Goal: Check status: Check status

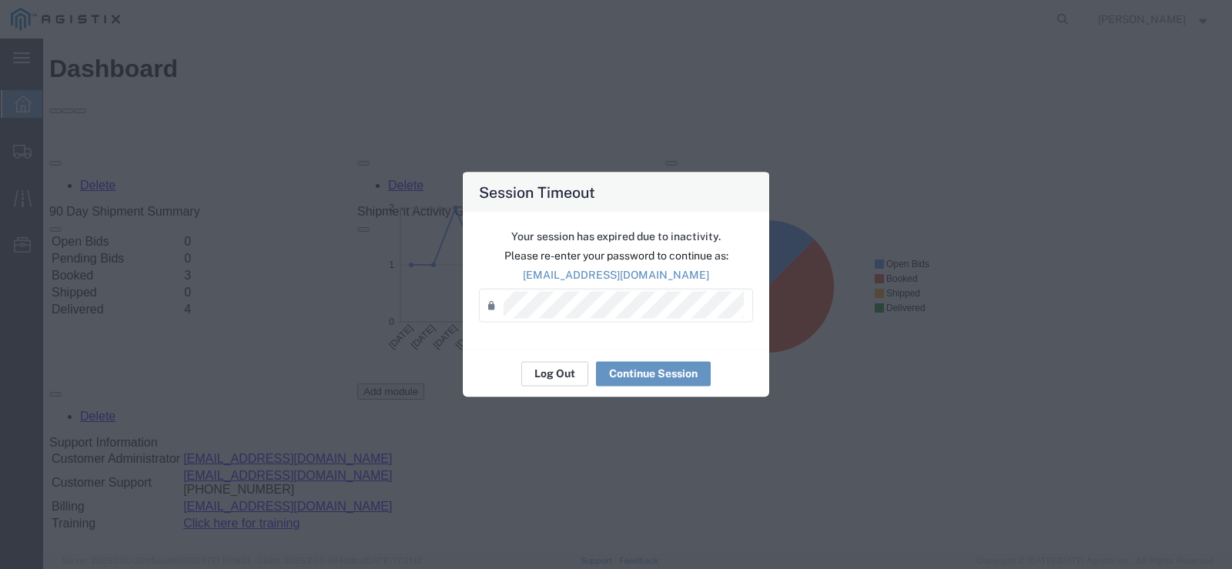
click at [562, 380] on button "Log Out" at bounding box center [554, 373] width 67 height 25
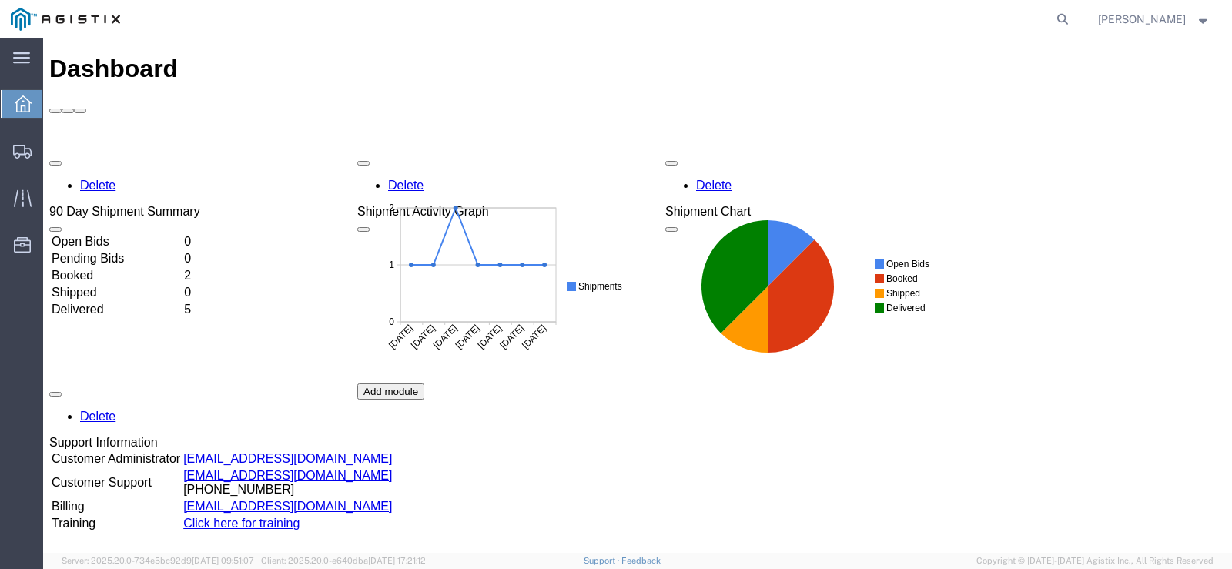
click at [94, 268] on td "Booked" at bounding box center [116, 275] width 131 height 15
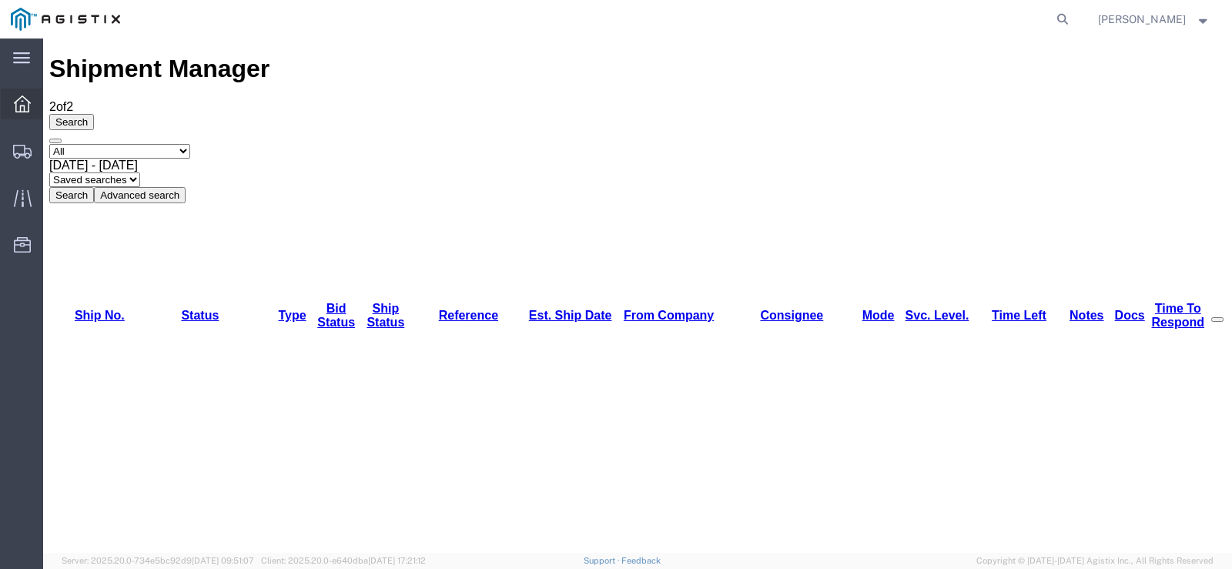
click at [23, 106] on icon at bounding box center [22, 104] width 17 height 17
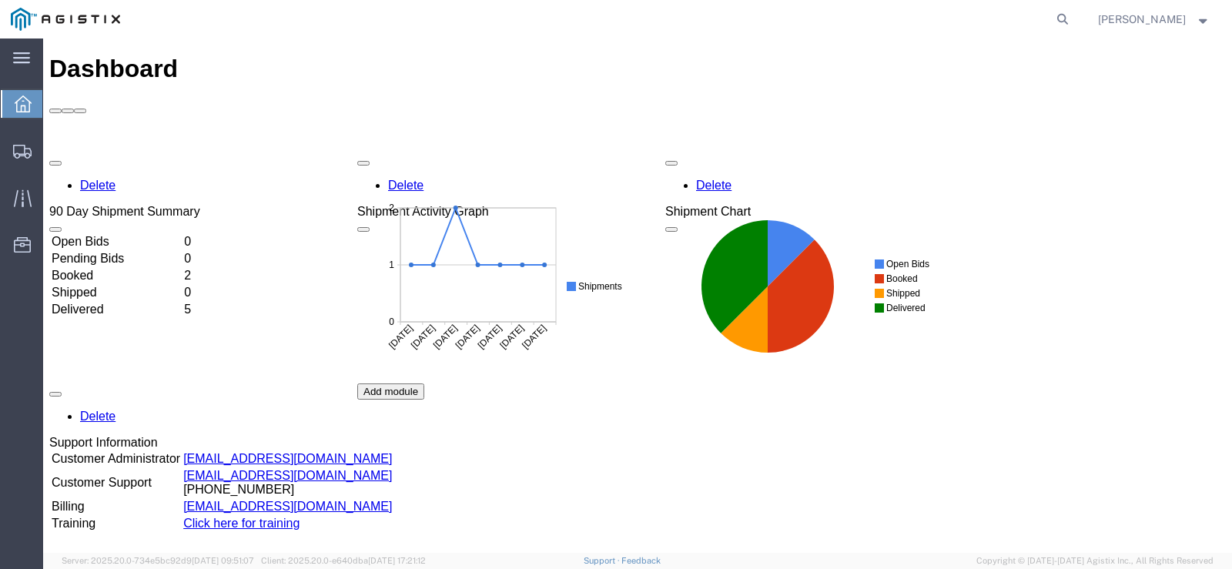
click at [112, 302] on td "Delivered" at bounding box center [116, 309] width 131 height 15
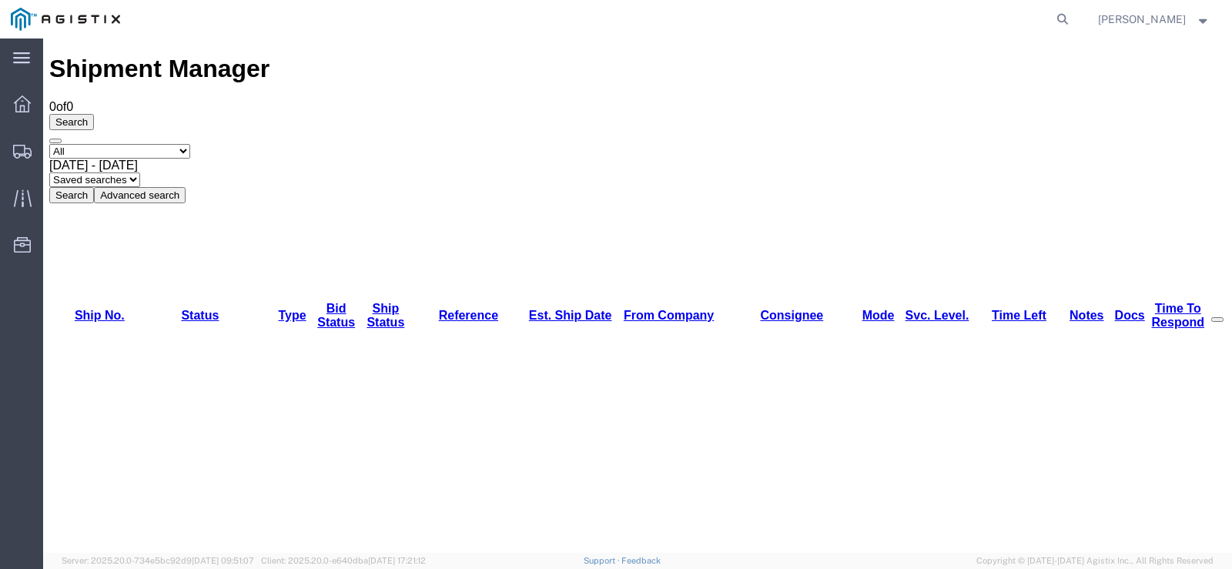
click at [190, 144] on select "Select status Active (AC, O, P) All Approved Awaiting Confirmation (AC) Booked …" at bounding box center [119, 151] width 141 height 15
click at [49, 144] on select "Select status Active (AC, O, P) All Approved Awaiting Confirmation (AC) Booked …" at bounding box center [119, 151] width 141 height 15
click at [94, 187] on button "Search" at bounding box center [71, 195] width 45 height 16
click at [190, 144] on select "Select status Active (AC, O, P) All Approved Awaiting Confirmation (AC) Booked …" at bounding box center [119, 151] width 141 height 15
select select "DLVD"
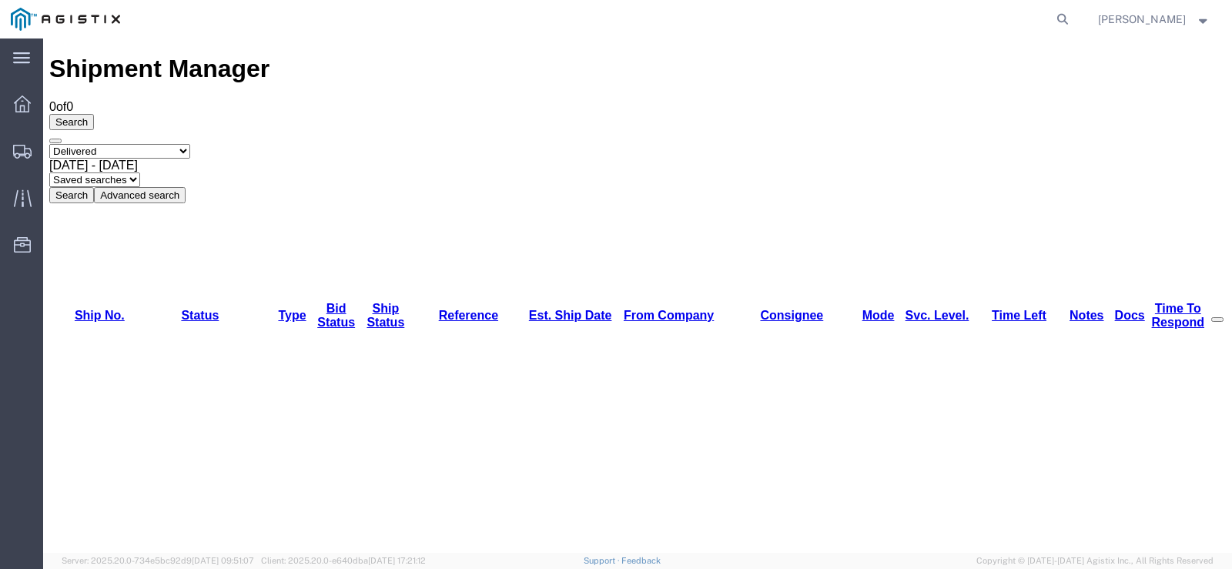
click at [49, 144] on select "Select status Active (AC, O, P) All Approved Awaiting Confirmation (AC) Booked …" at bounding box center [119, 151] width 141 height 15
click at [94, 187] on button "Search" at bounding box center [71, 195] width 45 height 16
click at [1164, 21] on span "[PERSON_NAME]" at bounding box center [1142, 19] width 88 height 17
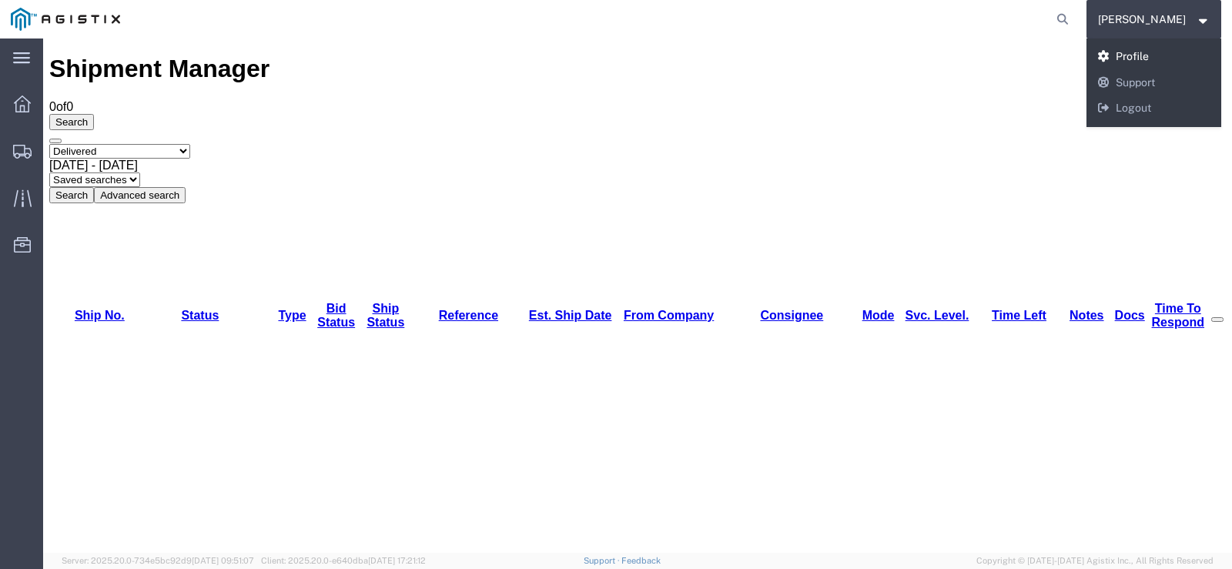
click at [1164, 54] on link "Profile" at bounding box center [1155, 57] width 136 height 26
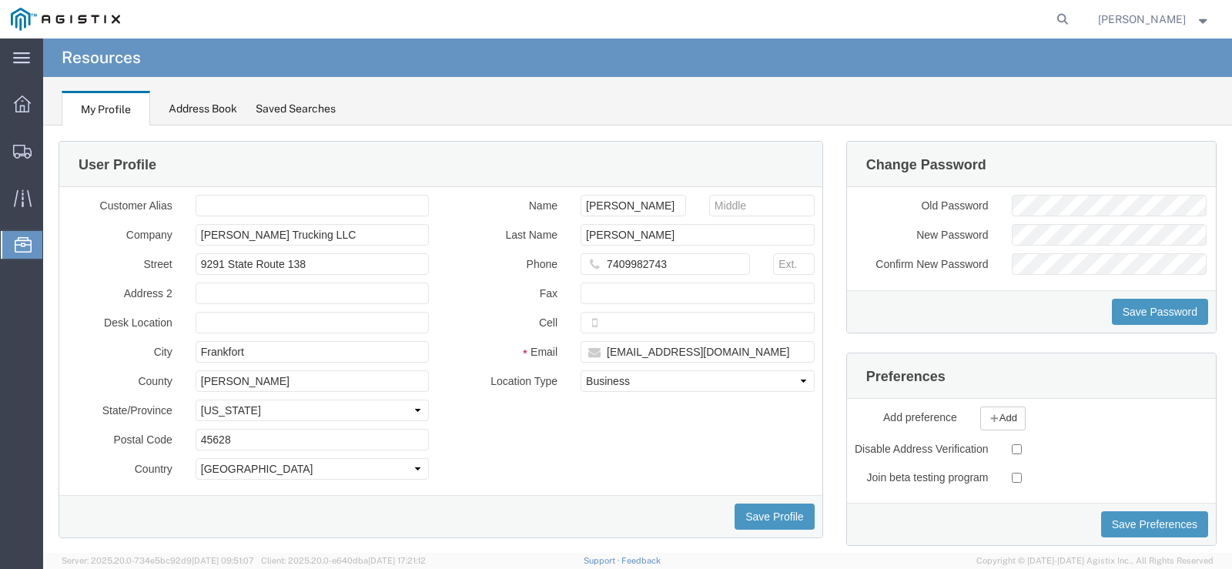
click at [300, 107] on div "Saved Searches" at bounding box center [296, 109] width 80 height 16
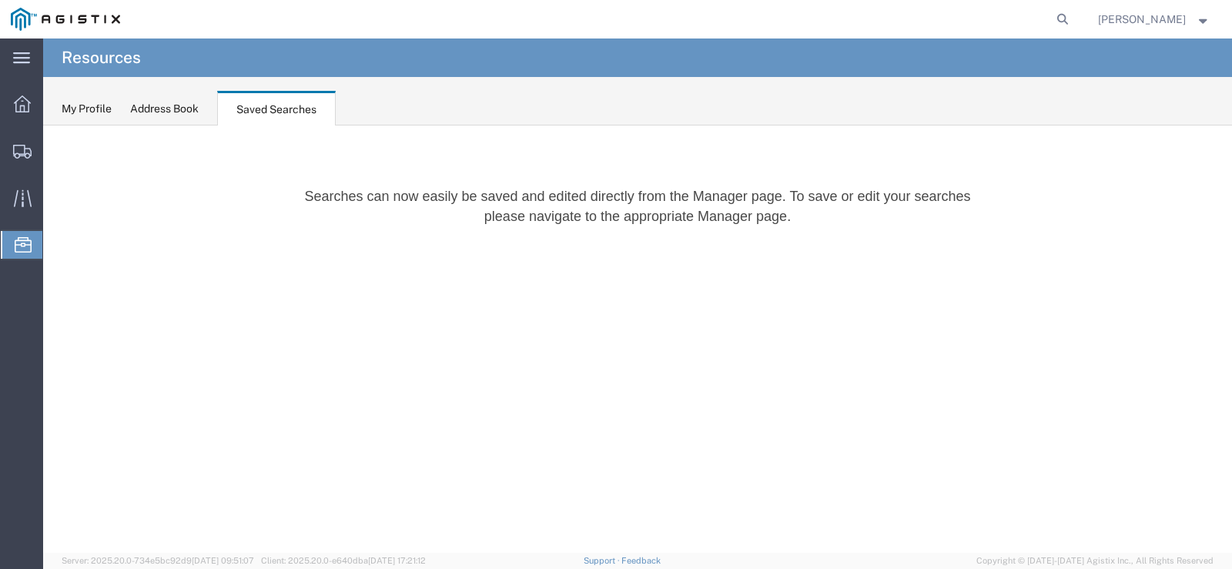
click at [155, 110] on div "Address Book" at bounding box center [164, 109] width 69 height 16
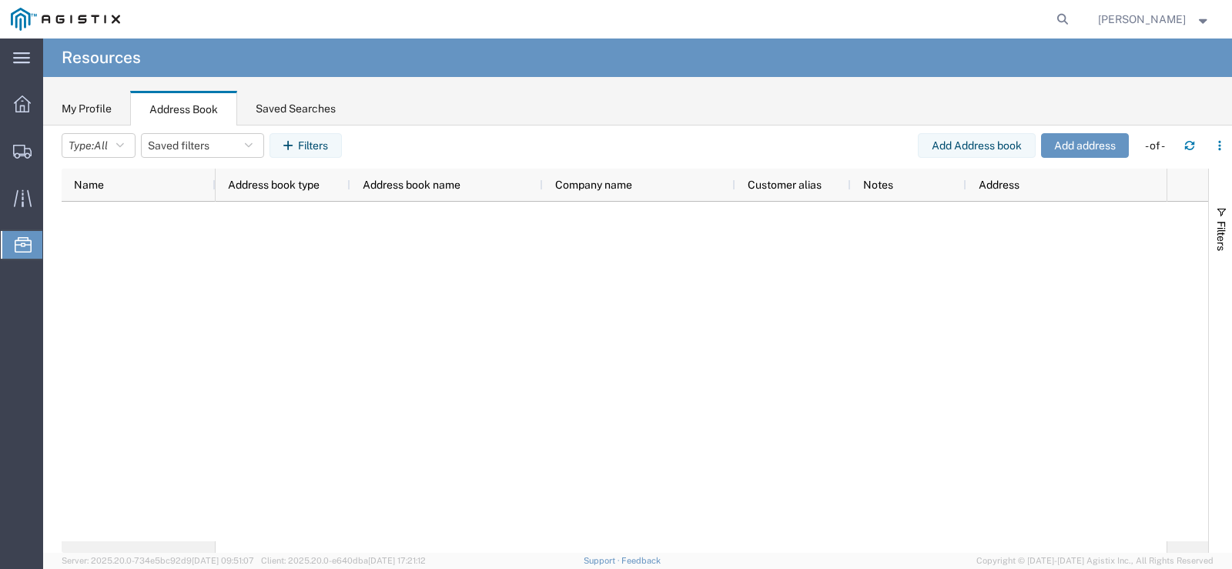
click at [88, 106] on div "My Profile" at bounding box center [87, 109] width 50 height 16
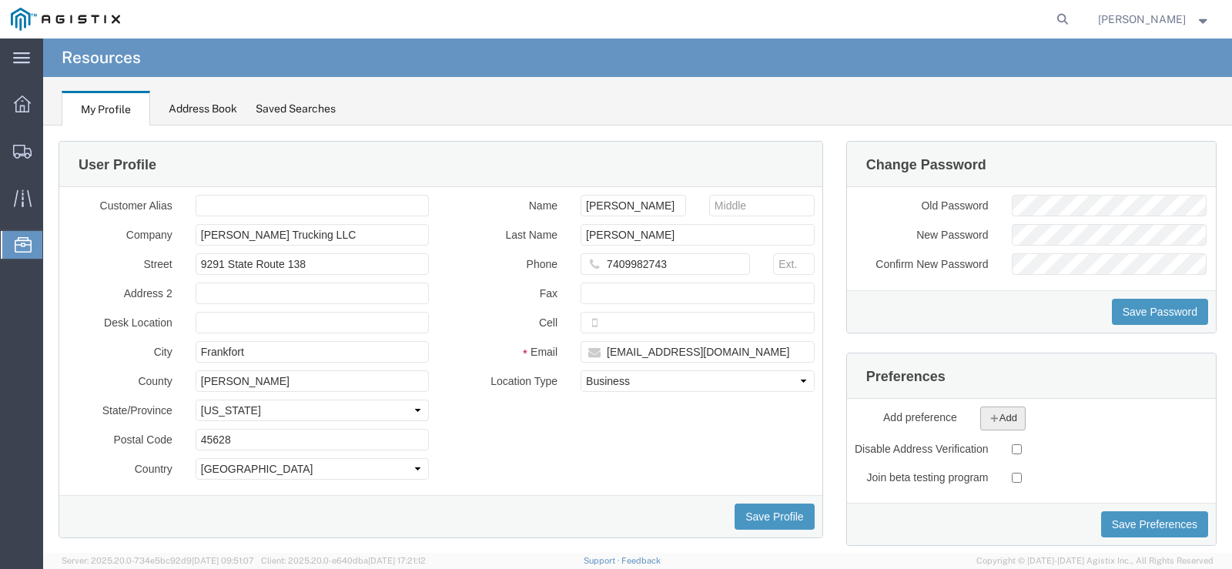
click at [1001, 414] on button "Add" at bounding box center [1003, 419] width 45 height 24
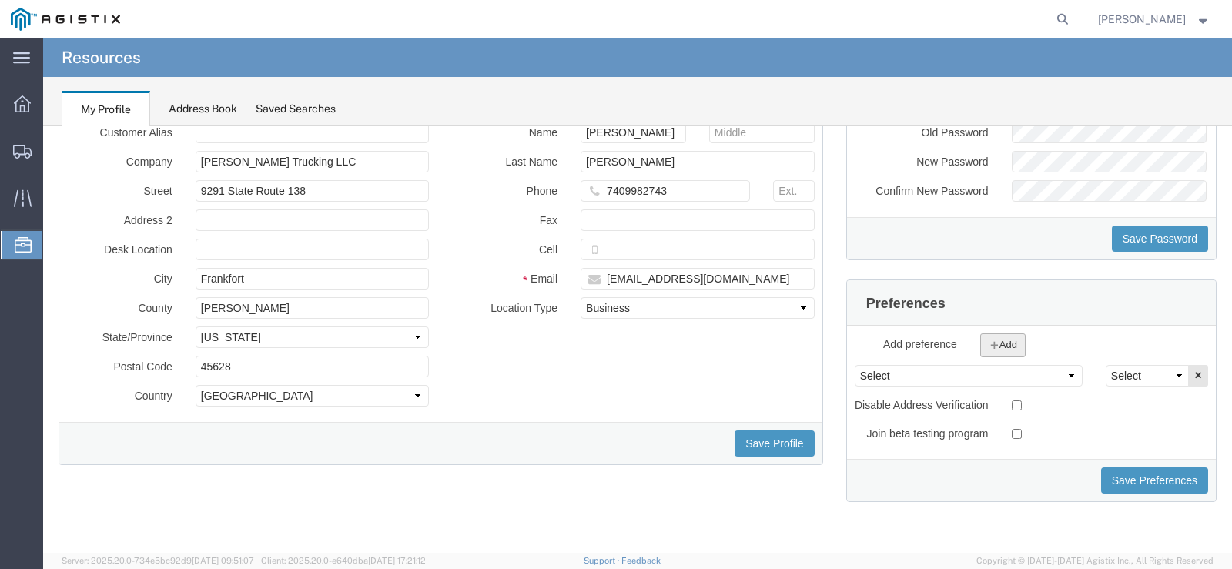
scroll to position [86, 0]
click at [1058, 365] on select "Select AIR Default Dimensions UOM Code AIR Default Weight UOM Code AIR Label Pr…" at bounding box center [969, 376] width 228 height 22
click at [1067, 421] on div "Select AIR Default Dimensions UOM Code AIR Default Weight UOM Code AIR Label Pr…" at bounding box center [1031, 392] width 369 height 133
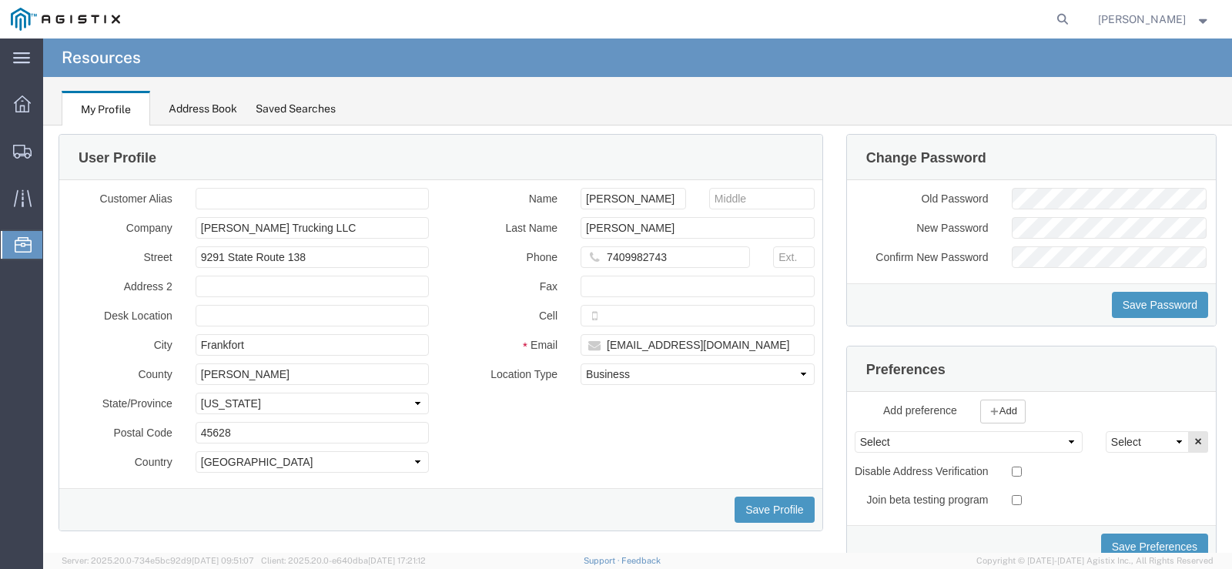
scroll to position [0, 0]
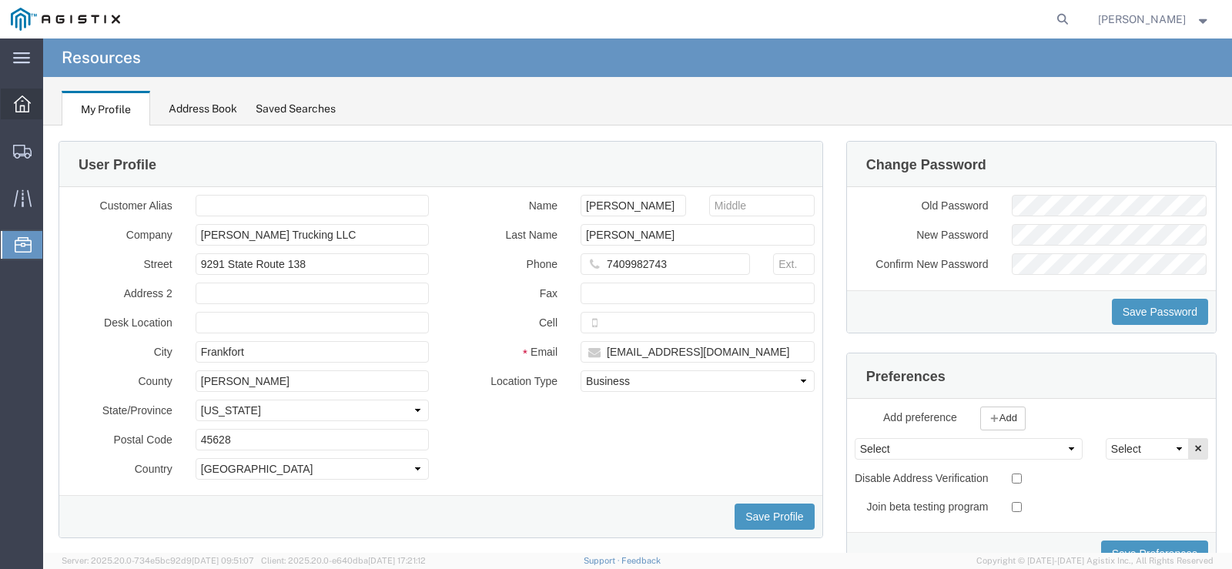
click at [20, 106] on icon at bounding box center [22, 104] width 17 height 17
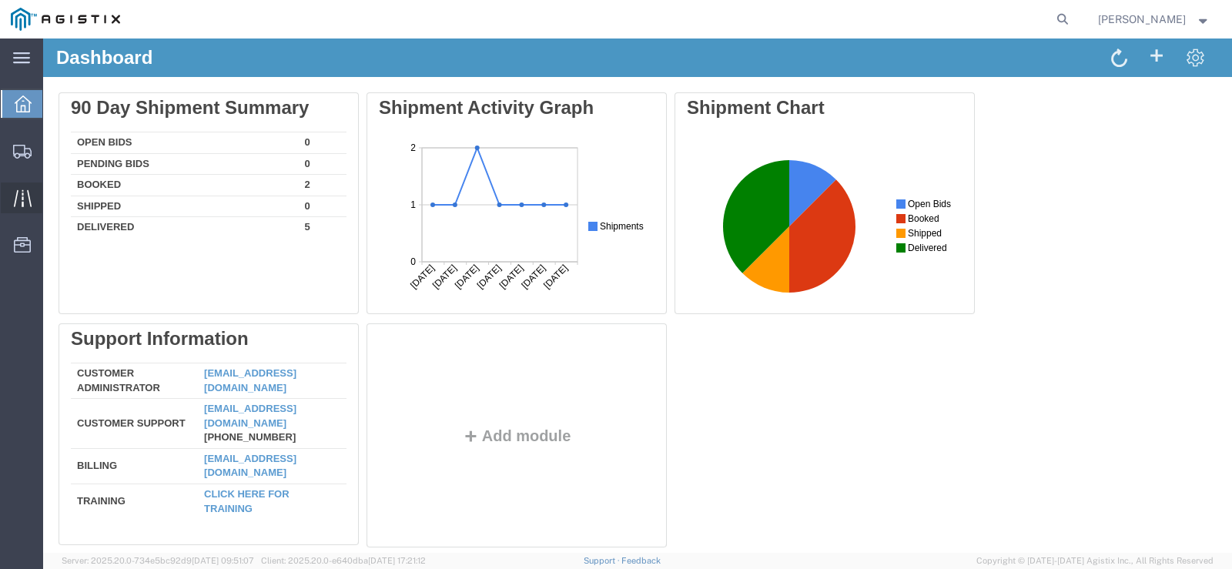
click at [53, 194] on span "Traffic" at bounding box center [47, 198] width 11 height 31
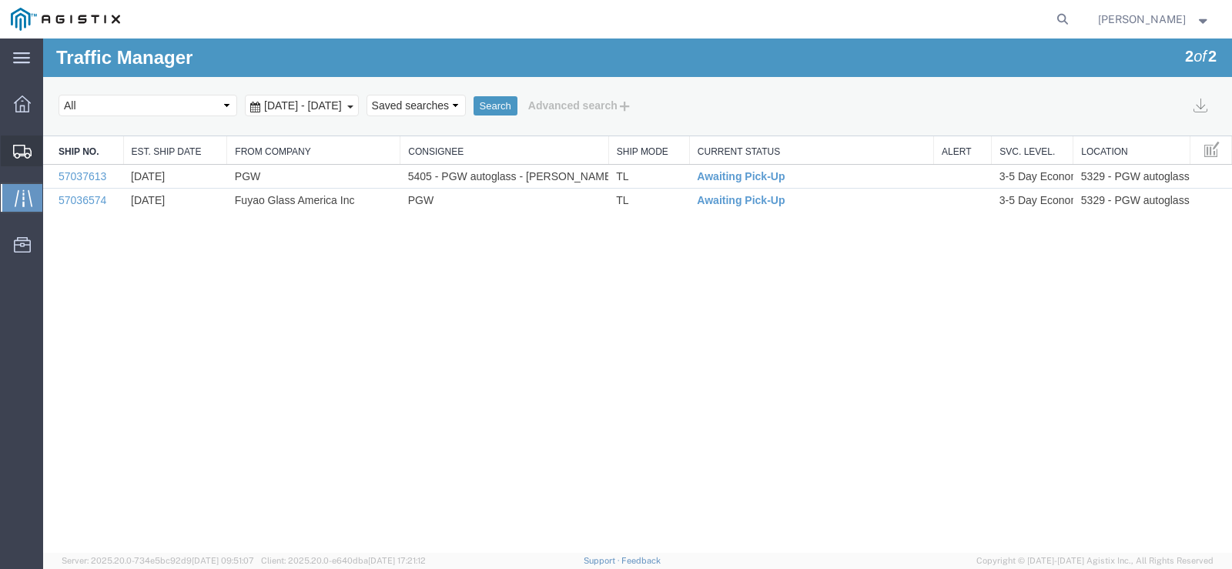
click at [16, 153] on icon at bounding box center [22, 152] width 18 height 14
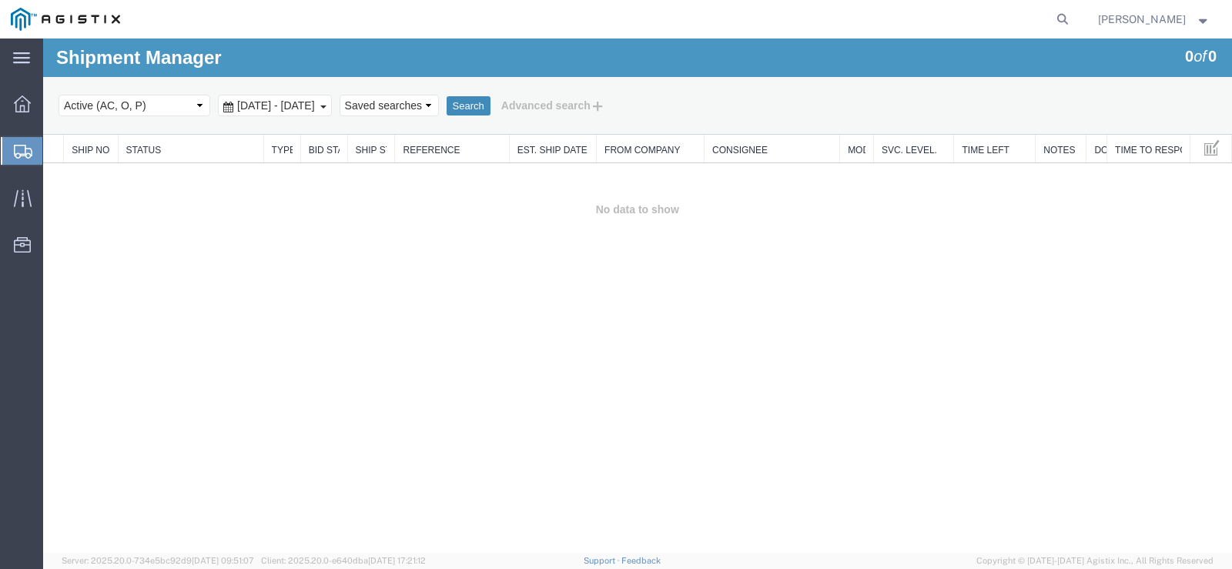
click at [491, 106] on button "Search" at bounding box center [469, 106] width 44 height 20
click at [200, 106] on select "Select status Active (AC, O, P) All Approved Awaiting Confirmation (AC) Booked …" at bounding box center [135, 106] width 152 height 22
select select "ALL"
click at [59, 95] on select "Select status Active (AC, O, P) All Approved Awaiting Confirmation (AC) Booked …" at bounding box center [135, 106] width 152 height 22
click at [491, 108] on button "Search" at bounding box center [469, 106] width 44 height 20
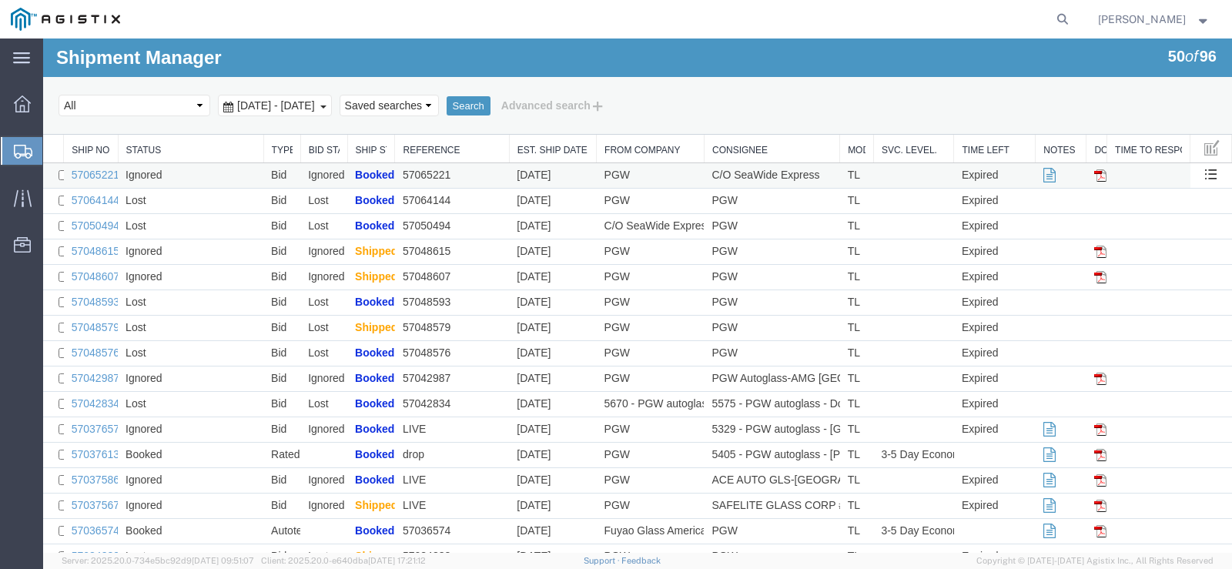
click at [1095, 179] on img at bounding box center [1101, 175] width 12 height 12
